Goal: Task Accomplishment & Management: Manage account settings

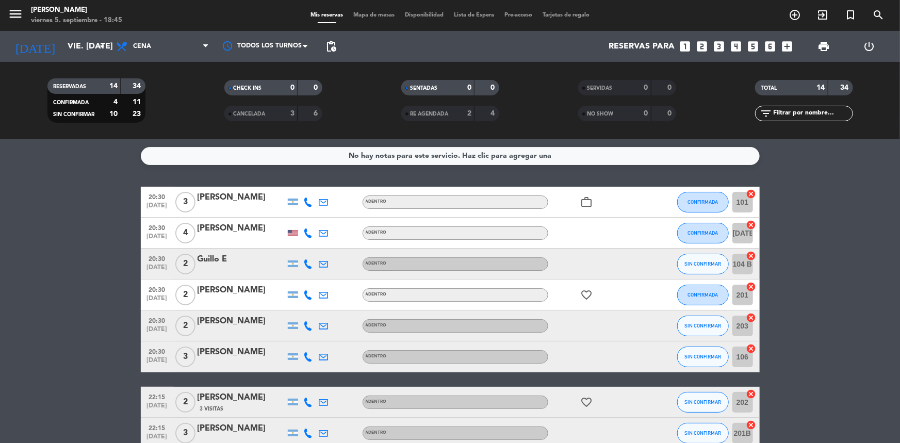
click at [307, 204] on icon at bounding box center [308, 201] width 9 height 9
click at [295, 186] on span "Copiar" at bounding box center [301, 184] width 22 height 11
click at [77, 43] on input "vie. [DATE]" at bounding box center [116, 47] width 109 height 20
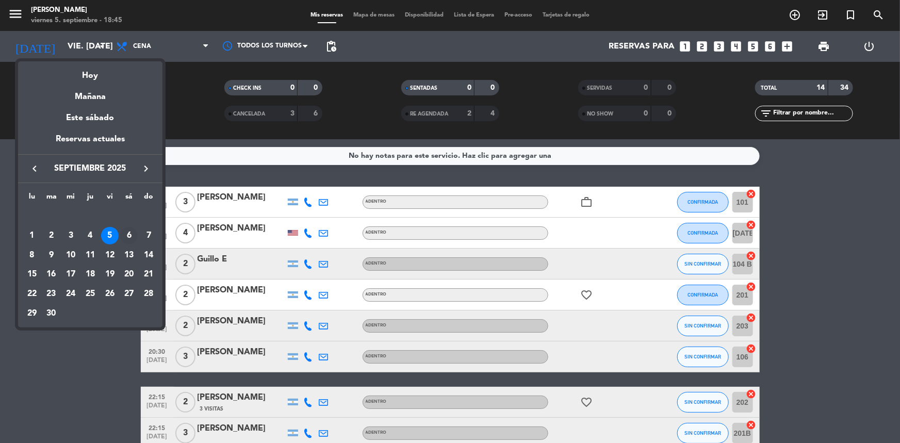
click at [127, 240] on div "6" at bounding box center [129, 236] width 18 height 18
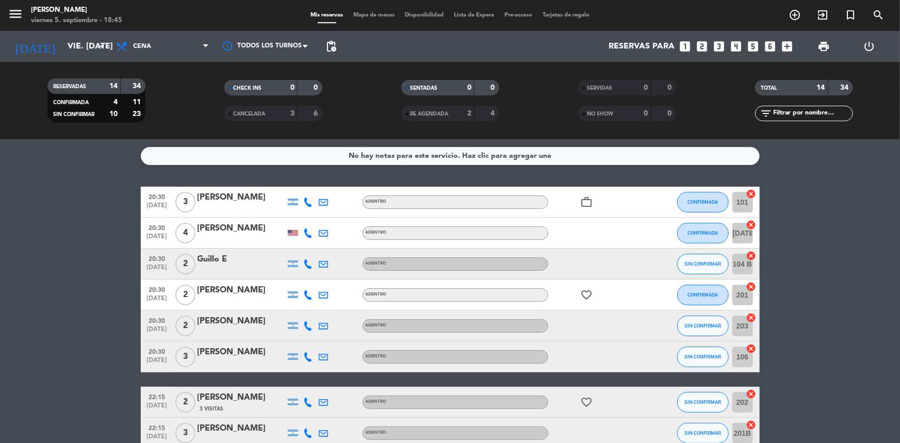
type input "sáb. [DATE]"
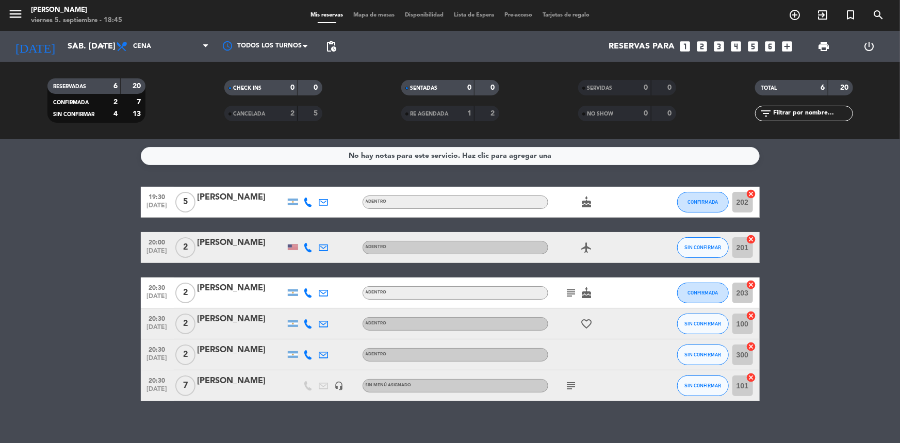
scroll to position [10, 0]
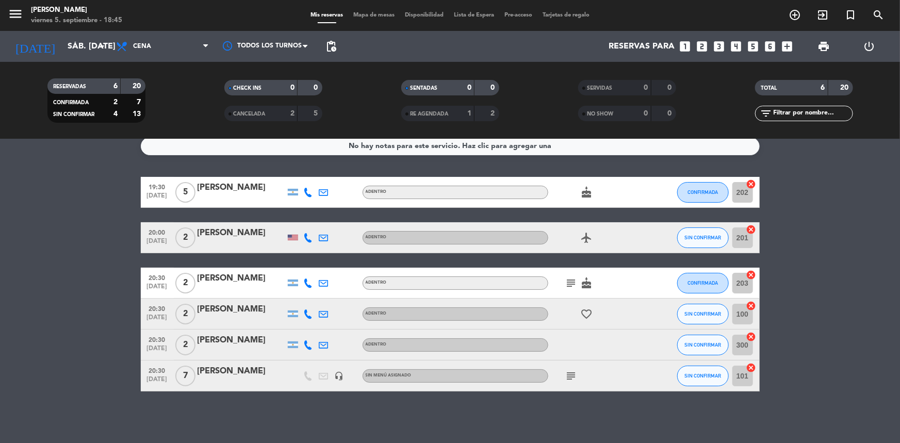
click at [184, 372] on span "7" at bounding box center [185, 375] width 20 height 21
click at [187, 380] on span "7" at bounding box center [185, 375] width 20 height 21
click at [217, 375] on div "[PERSON_NAME]" at bounding box center [241, 370] width 88 height 13
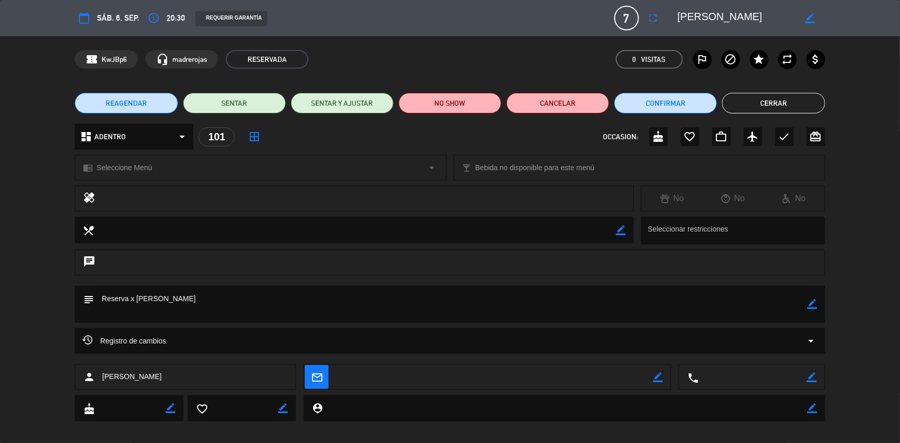
click at [625, 2] on div "calendar_today sáb. 6, sep. access_time 20:30 REQUERIR GARANTÍA 7 Walter Mitre …" at bounding box center [450, 18] width 900 height 36
click at [625, 15] on span "7" at bounding box center [626, 18] width 25 height 25
click at [629, 21] on span "7" at bounding box center [626, 18] width 25 height 25
click at [657, 21] on icon "fullscreen" at bounding box center [653, 18] width 12 height 12
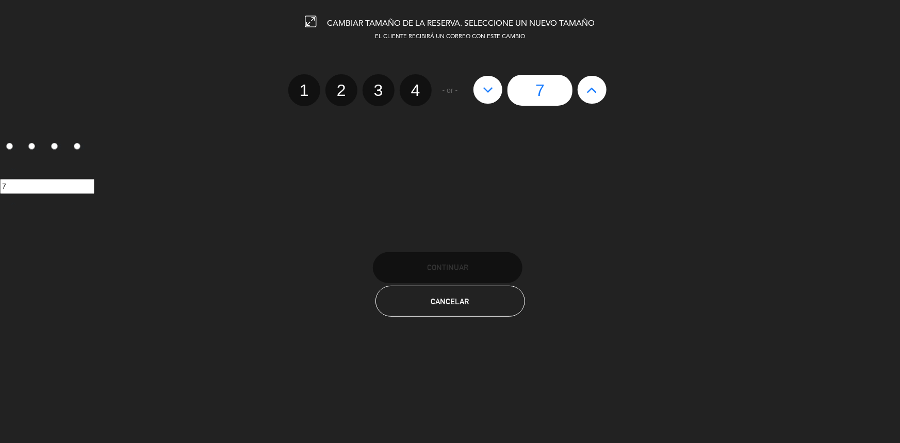
click at [494, 91] on button at bounding box center [487, 90] width 29 height 28
type input "6"
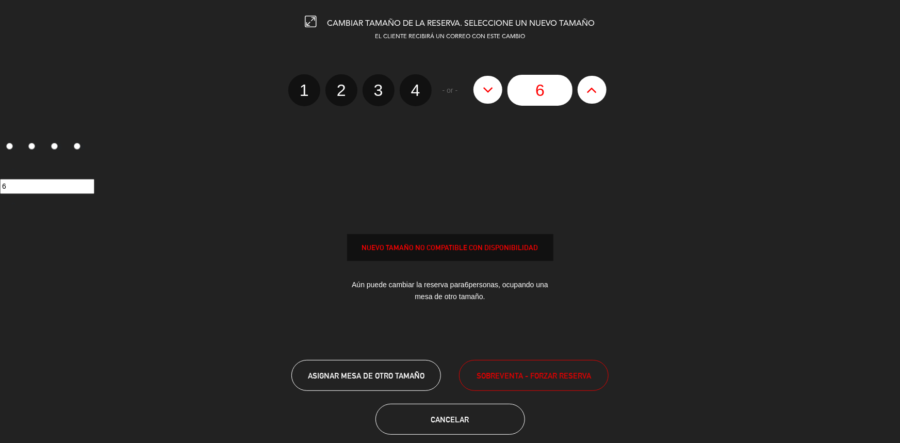
click at [494, 91] on button at bounding box center [487, 90] width 29 height 28
type input "5"
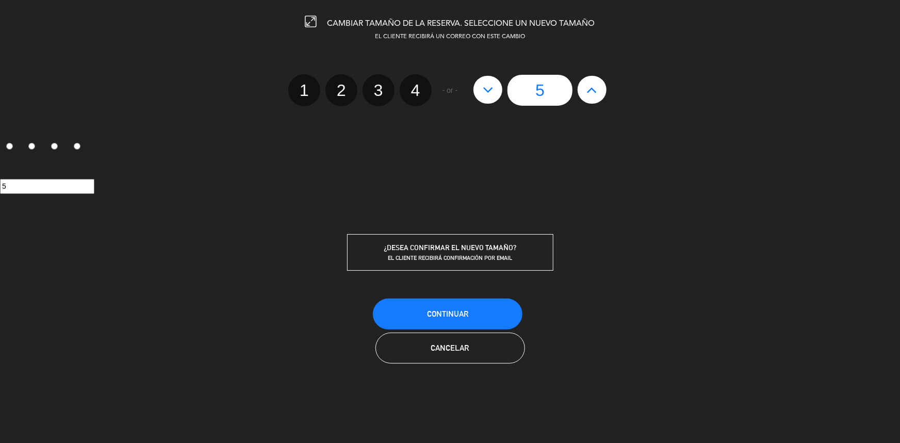
click at [587, 91] on icon at bounding box center [592, 89] width 11 height 16
type input "6"
click at [587, 91] on icon at bounding box center [592, 89] width 11 height 16
type input "7"
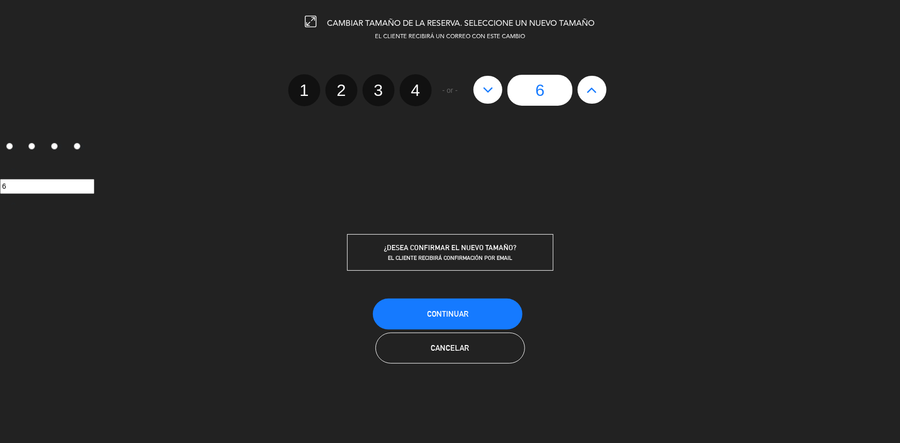
type input "7"
click at [587, 91] on icon at bounding box center [592, 89] width 11 height 16
type input "8"
click at [587, 91] on icon at bounding box center [592, 89] width 11 height 16
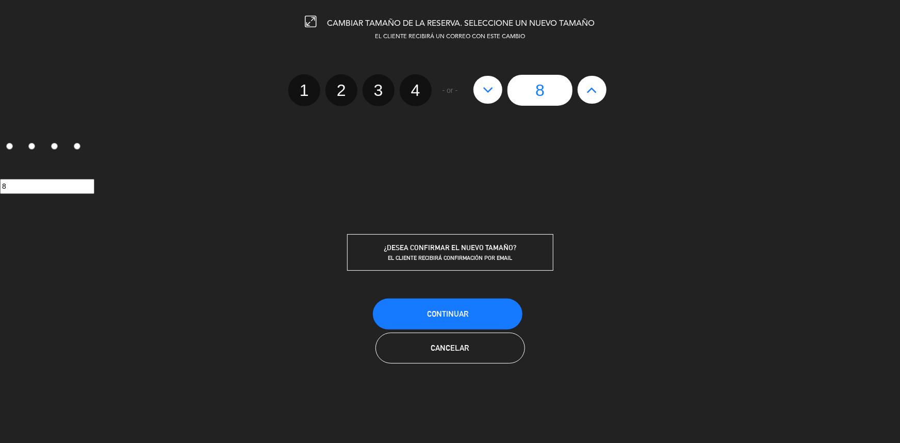
type input "9"
click at [587, 91] on icon at bounding box center [592, 89] width 11 height 16
type input "10"
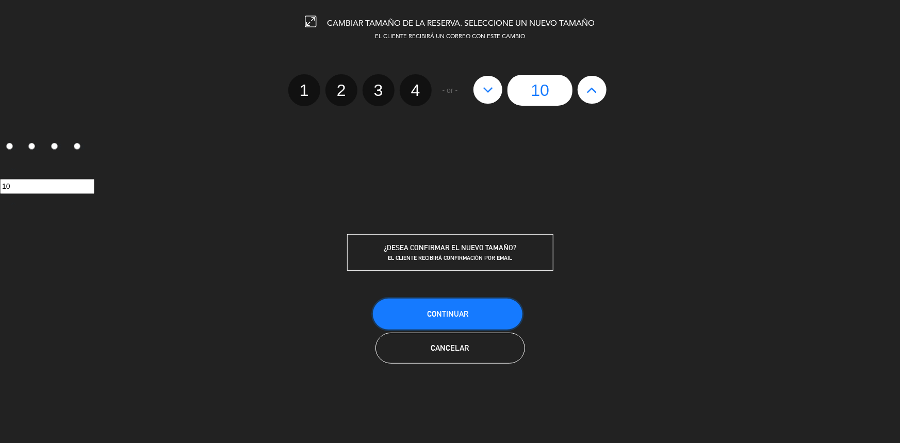
click at [473, 308] on button "Continuar" at bounding box center [447, 313] width 149 height 31
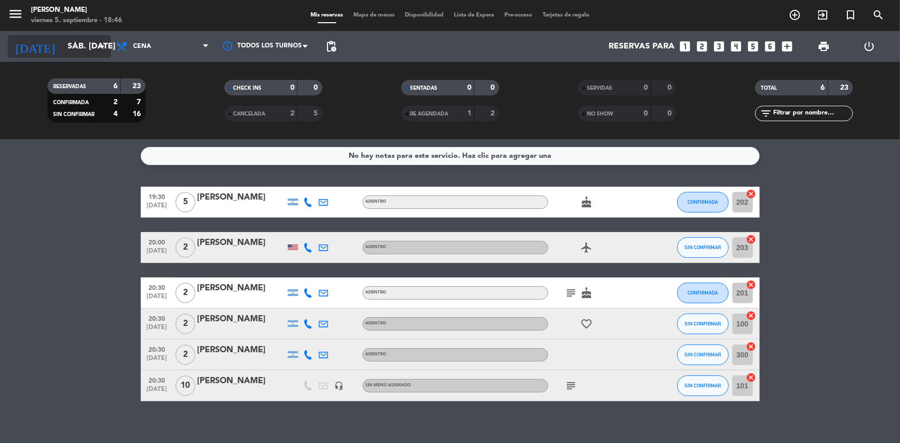
click at [77, 48] on input "sáb. [DATE]" at bounding box center [116, 47] width 109 height 20
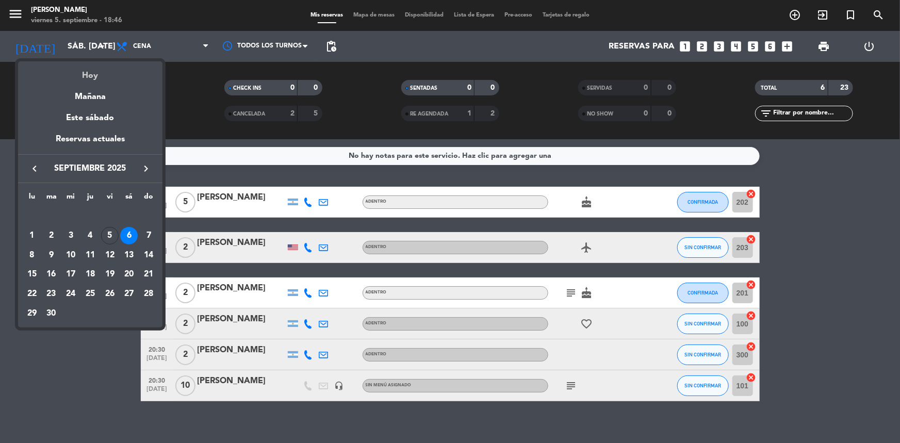
click at [88, 80] on div "Hoy" at bounding box center [90, 71] width 144 height 21
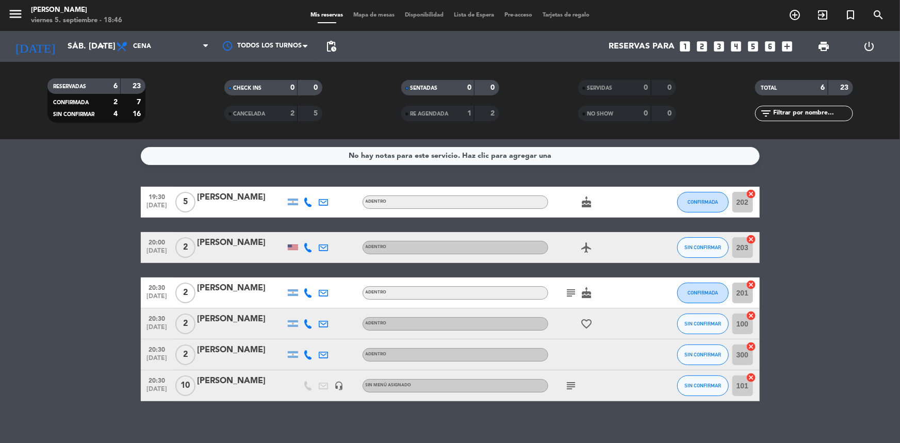
type input "vie. [DATE]"
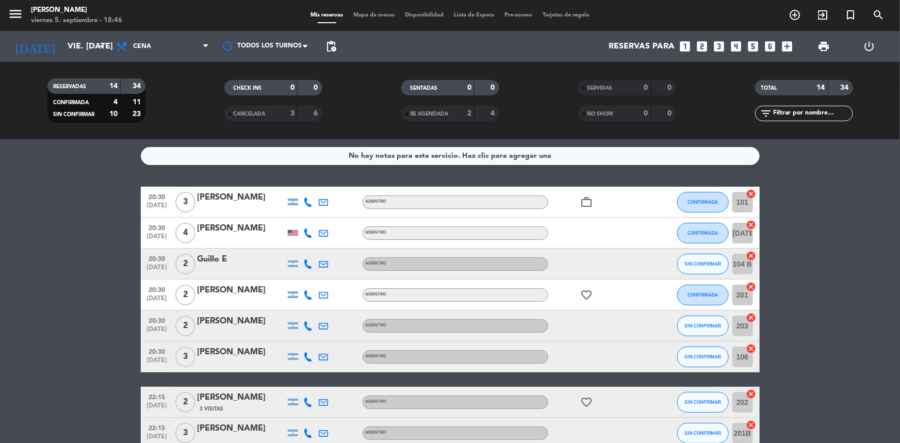
click at [307, 201] on icon at bounding box center [308, 201] width 9 height 9
click at [304, 181] on span "Copiar" at bounding box center [301, 184] width 22 height 11
click at [311, 232] on icon at bounding box center [308, 232] width 9 height 9
click at [315, 215] on span "content_paste" at bounding box center [319, 216] width 8 height 8
click at [306, 262] on icon at bounding box center [308, 263] width 9 height 9
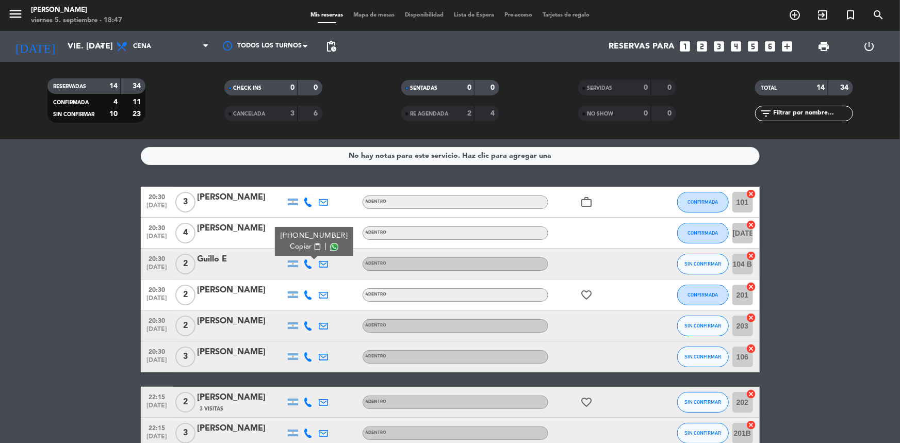
click at [313, 248] on span "content_paste" at bounding box center [317, 247] width 8 height 8
click at [308, 291] on icon at bounding box center [308, 294] width 9 height 9
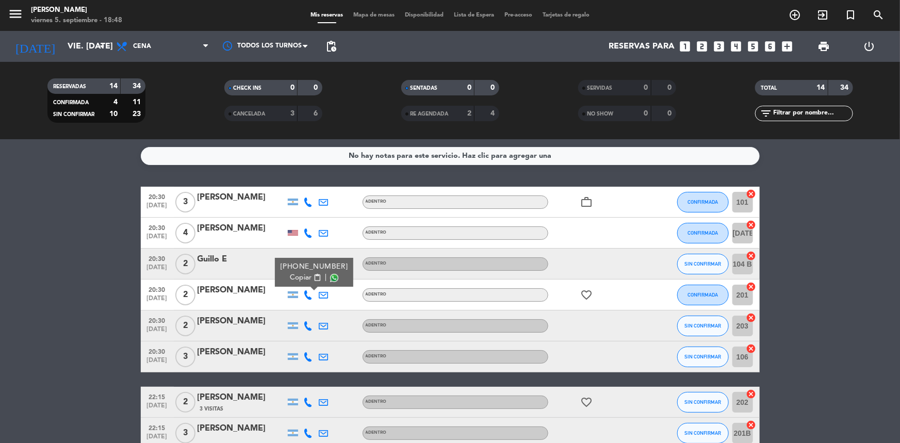
click at [313, 274] on span "content_paste" at bounding box center [317, 278] width 8 height 8
click at [306, 279] on button "Copiar content_paste" at bounding box center [305, 277] width 31 height 11
click at [308, 325] on icon at bounding box center [308, 325] width 9 height 9
click at [303, 309] on span "Copiar" at bounding box center [301, 308] width 22 height 11
click at [306, 356] on icon at bounding box center [308, 356] width 9 height 9
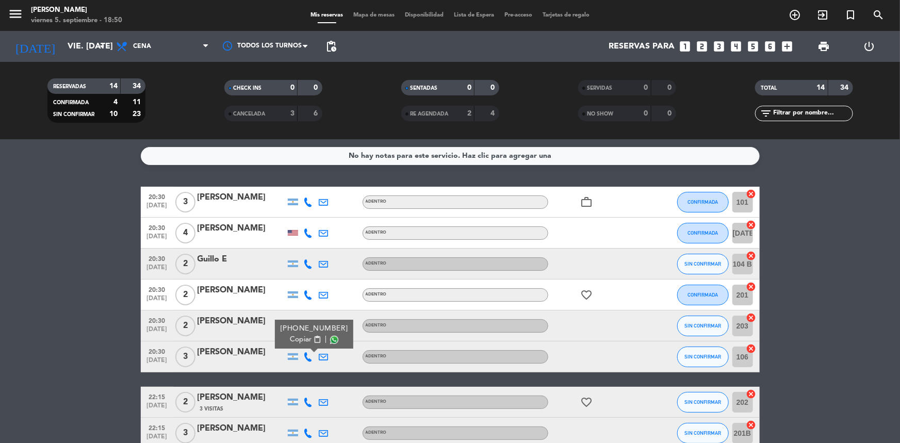
click at [306, 340] on button "Copiar content_paste" at bounding box center [305, 339] width 31 height 11
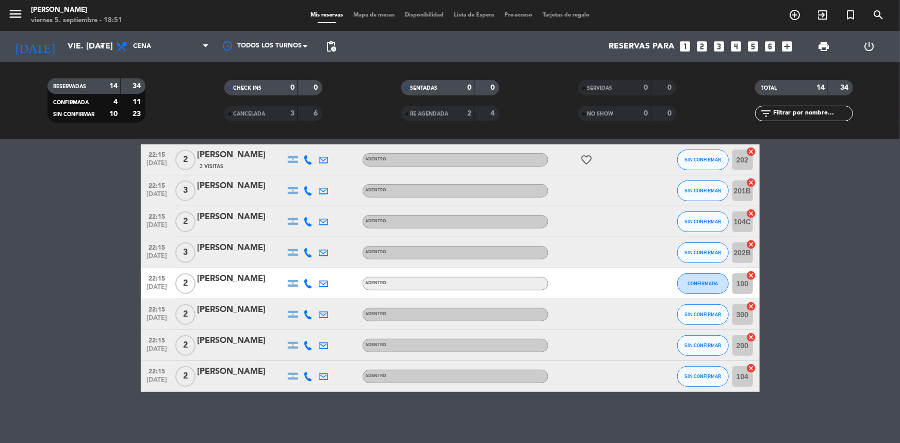
scroll to position [102, 0]
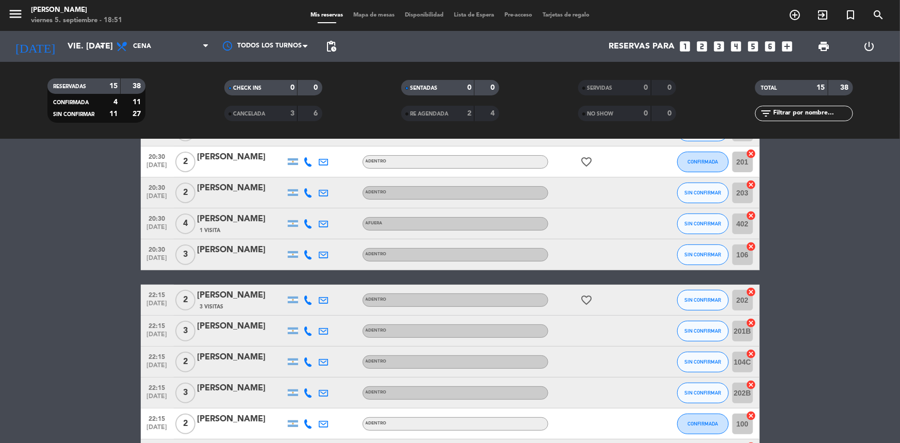
click at [307, 302] on icon at bounding box center [308, 299] width 9 height 9
click at [297, 278] on span "Copiar" at bounding box center [301, 282] width 22 height 11
click at [306, 328] on icon at bounding box center [308, 330] width 9 height 9
click at [300, 312] on span "Copiar" at bounding box center [301, 313] width 22 height 11
click at [304, 363] on icon at bounding box center [308, 361] width 9 height 9
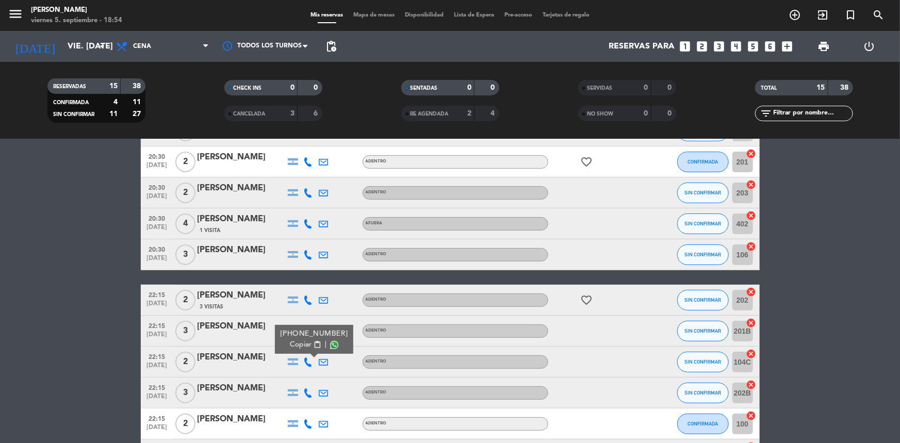
click at [313, 343] on span "content_paste" at bounding box center [317, 345] width 8 height 8
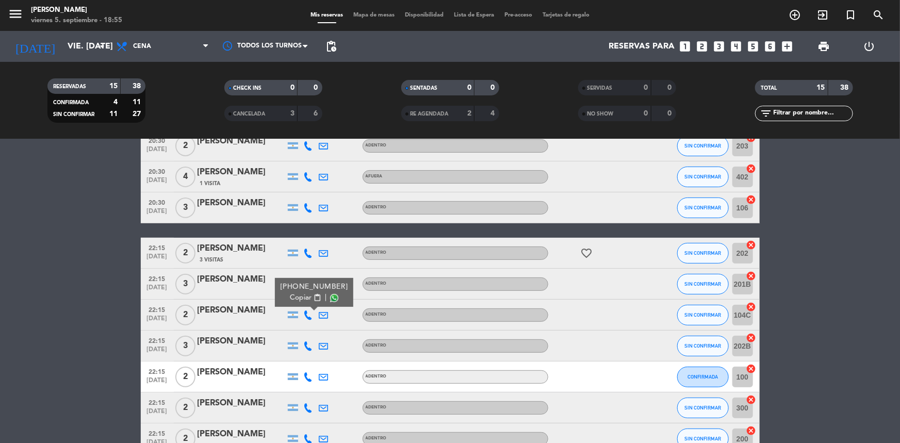
scroll to position [273, 0]
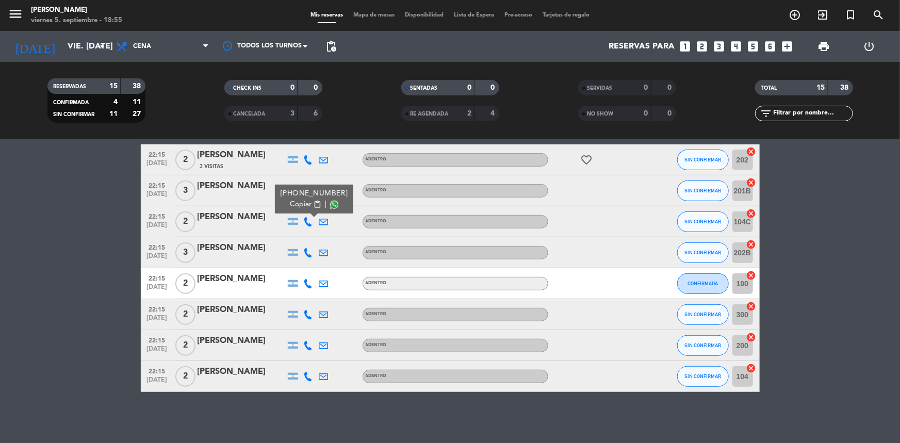
click at [305, 250] on icon at bounding box center [308, 252] width 9 height 9
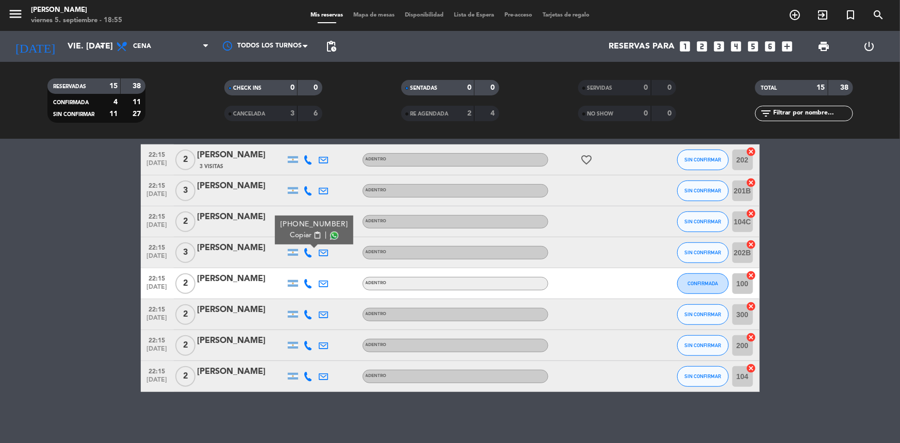
click at [313, 234] on span "content_paste" at bounding box center [317, 235] width 8 height 8
